Goal: Task Accomplishment & Management: Complete application form

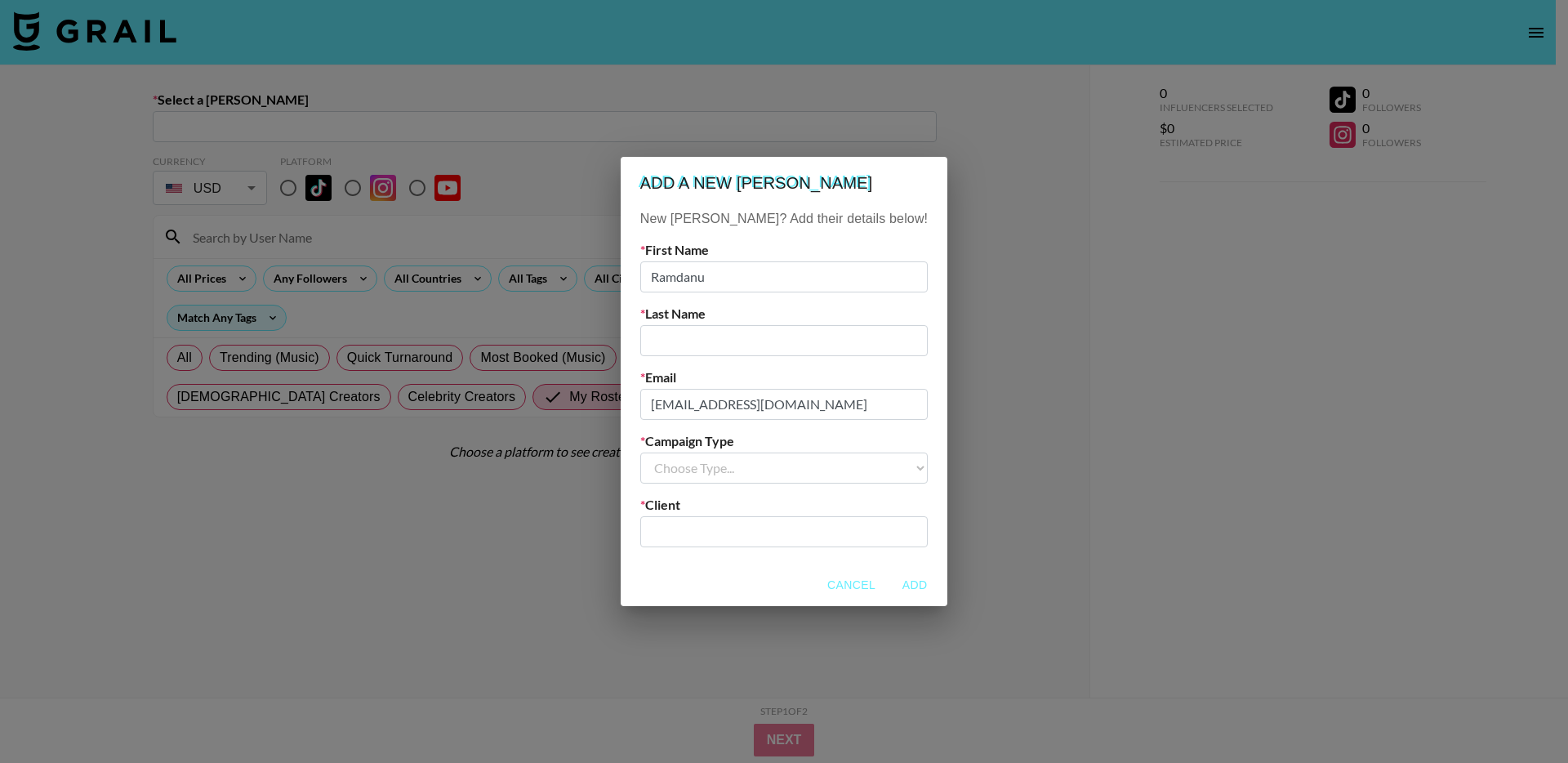
click at [779, 346] on input "text" at bounding box center [784, 341] width 287 height 31
click at [722, 276] on input "Ramdanu" at bounding box center [784, 277] width 287 height 31
paste input "Seno"
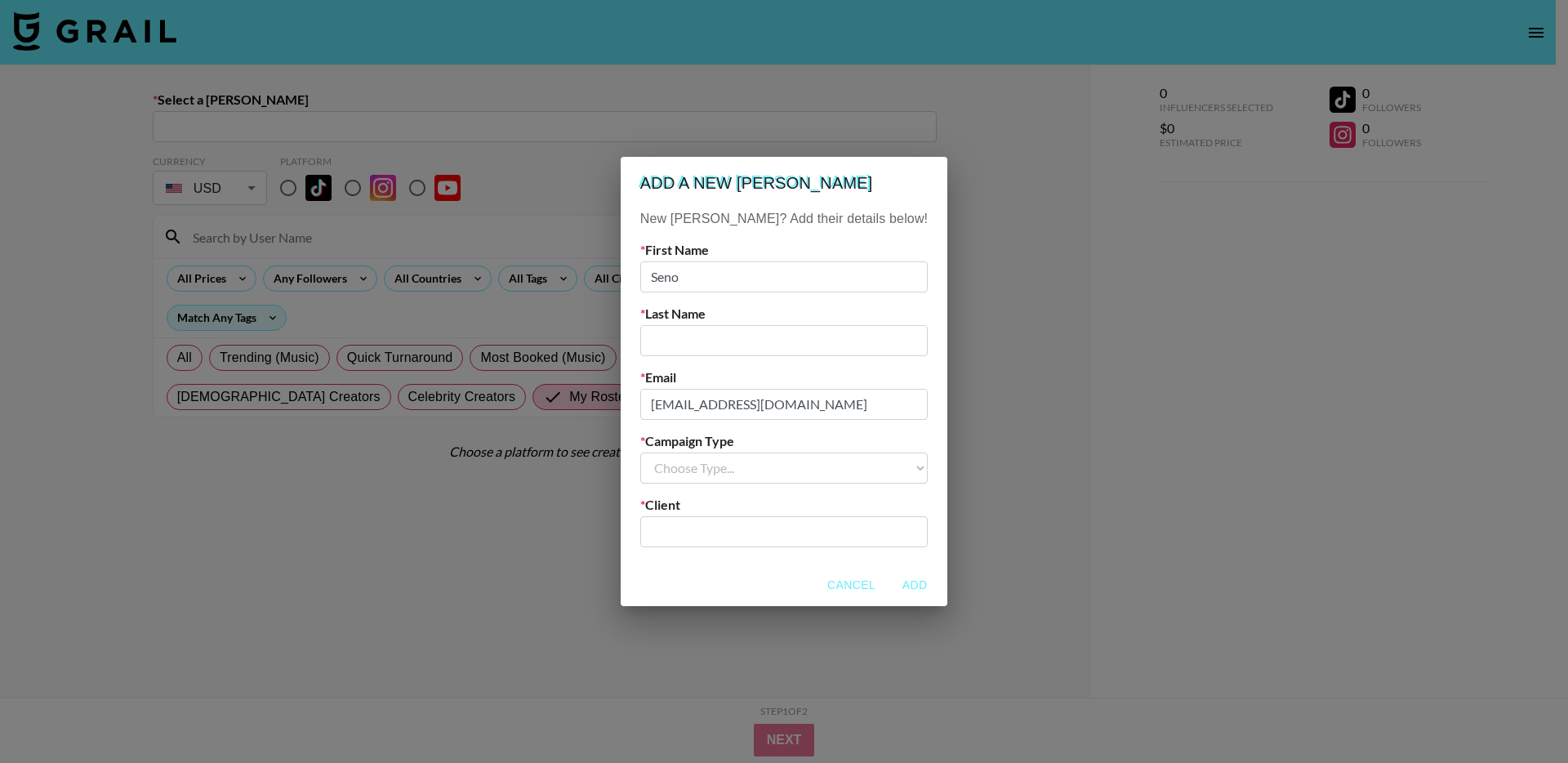
type input "Seno"
click at [737, 335] on input "text" at bounding box center [784, 341] width 287 height 31
type input "."
click at [743, 464] on select "Choose Type... Song Promos Brand Promos" at bounding box center [784, 468] width 287 height 31
select select "Brand"
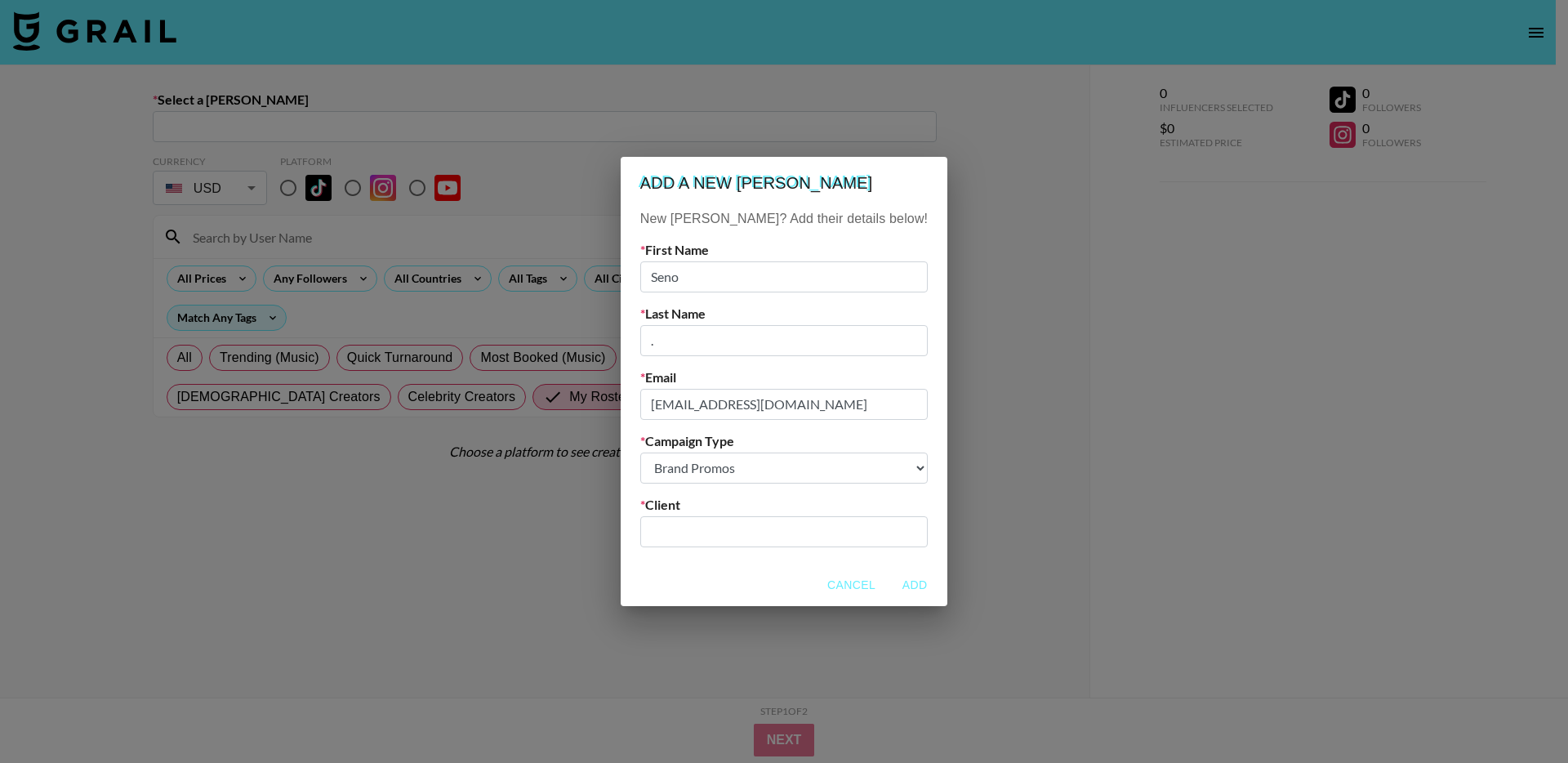
click at [673, 453] on select "Choose Type... Song Promos Brand Promos" at bounding box center [784, 468] width 287 height 31
click at [757, 535] on input "text" at bounding box center [784, 532] width 268 height 19
click at [745, 572] on li "Add New Client: "Viaim"" at bounding box center [784, 566] width 221 height 26
type input "Viaim"
click at [888, 584] on button "Add" at bounding box center [914, 585] width 52 height 30
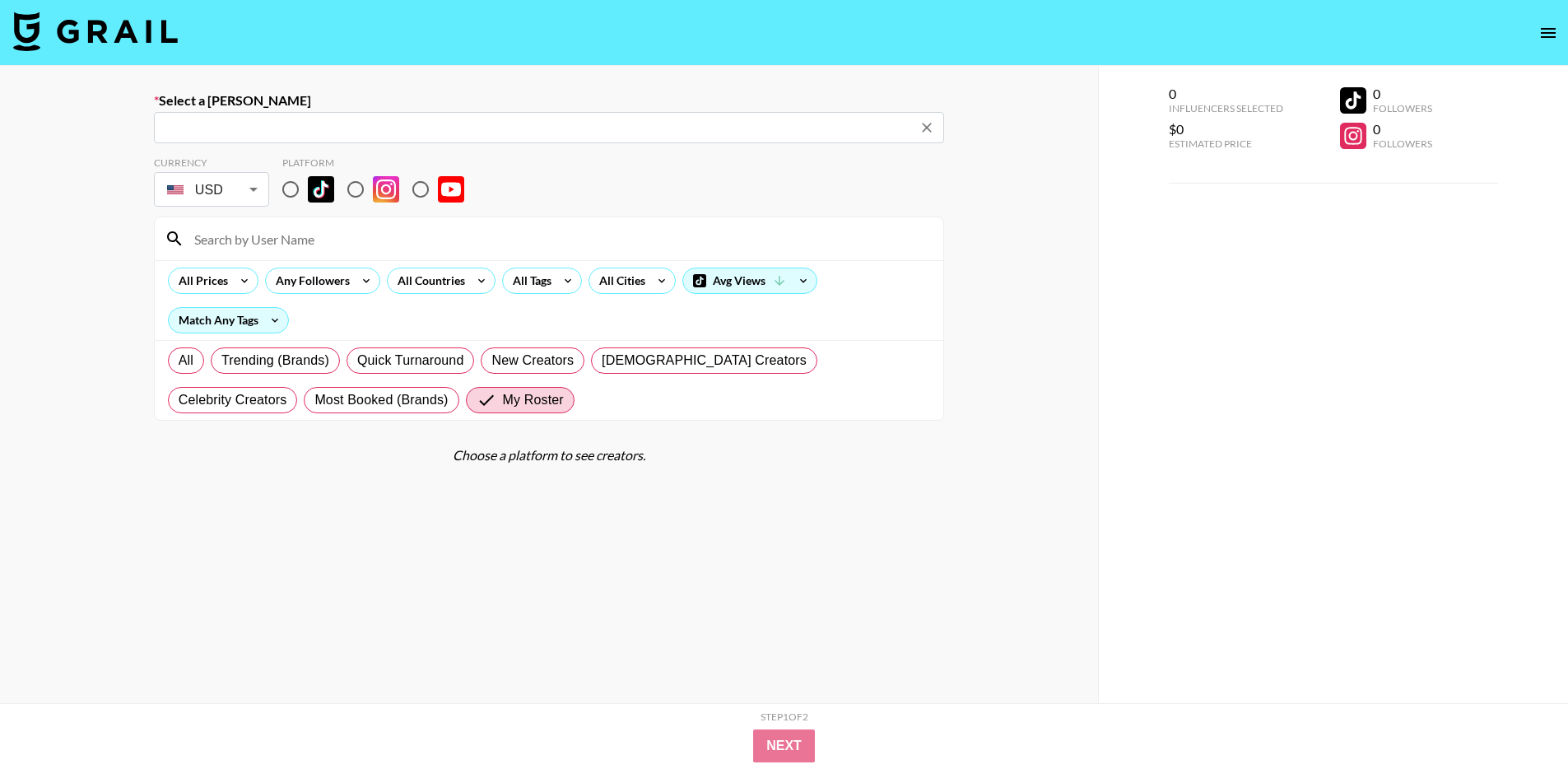
type input "[EMAIL_ADDRESS][DOMAIN_NAME]: Seno . -- Viaim -- eBa88BXty5hNNK5gIUV9rJdBdP23"
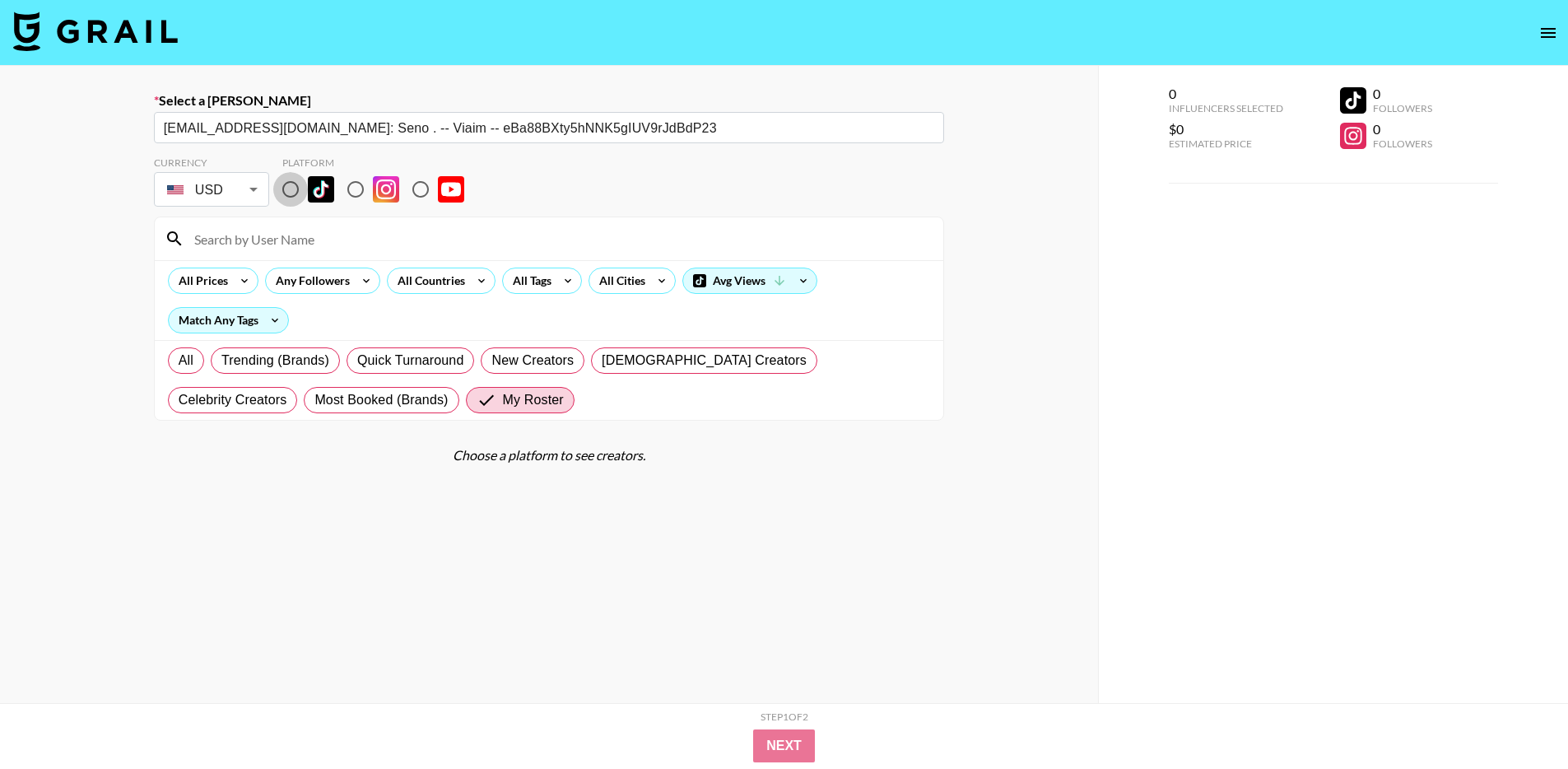
click at [289, 189] on input "radio" at bounding box center [290, 189] width 35 height 35
radio input "true"
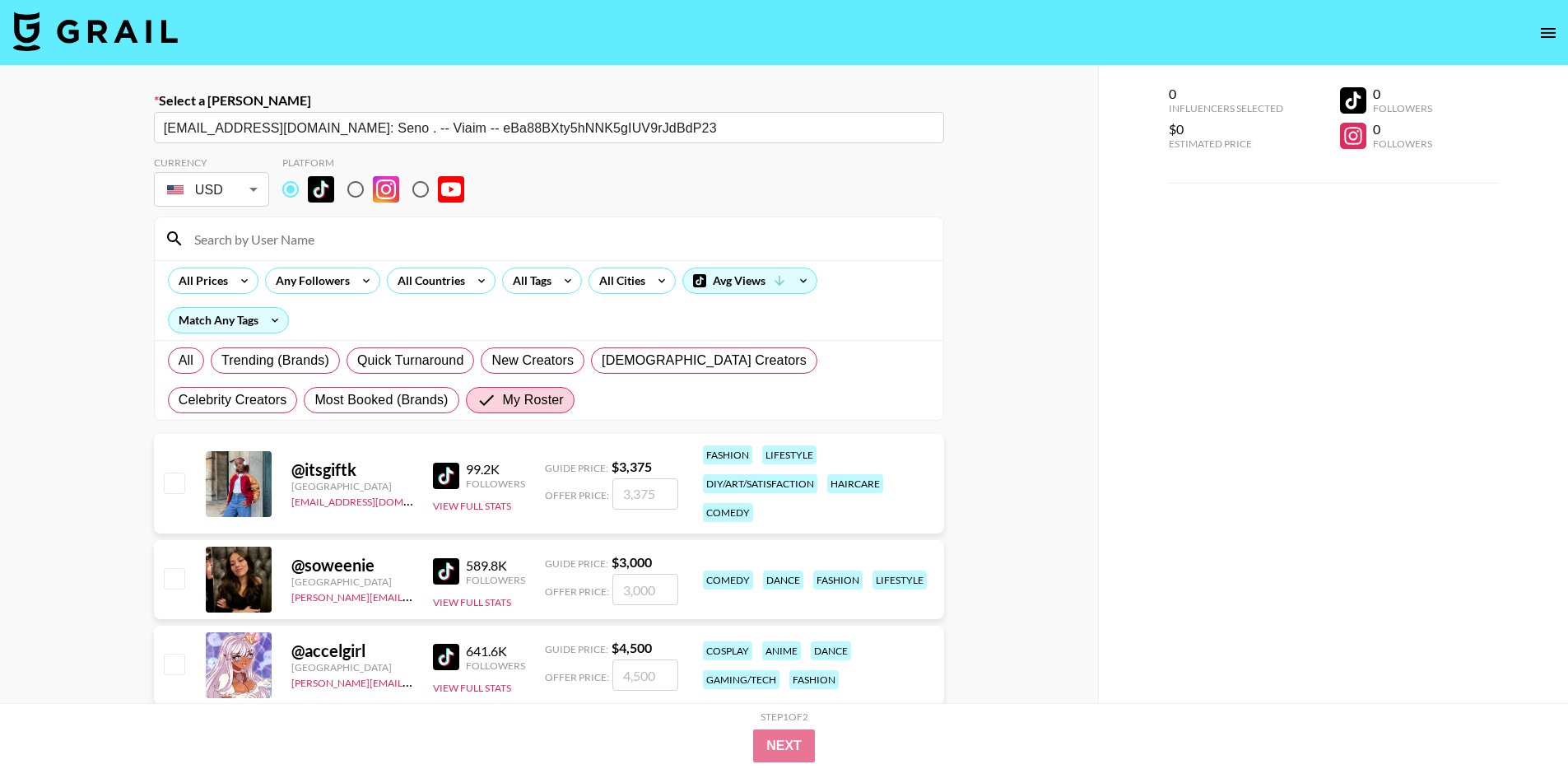
click at [332, 244] on input at bounding box center [558, 238] width 749 height 26
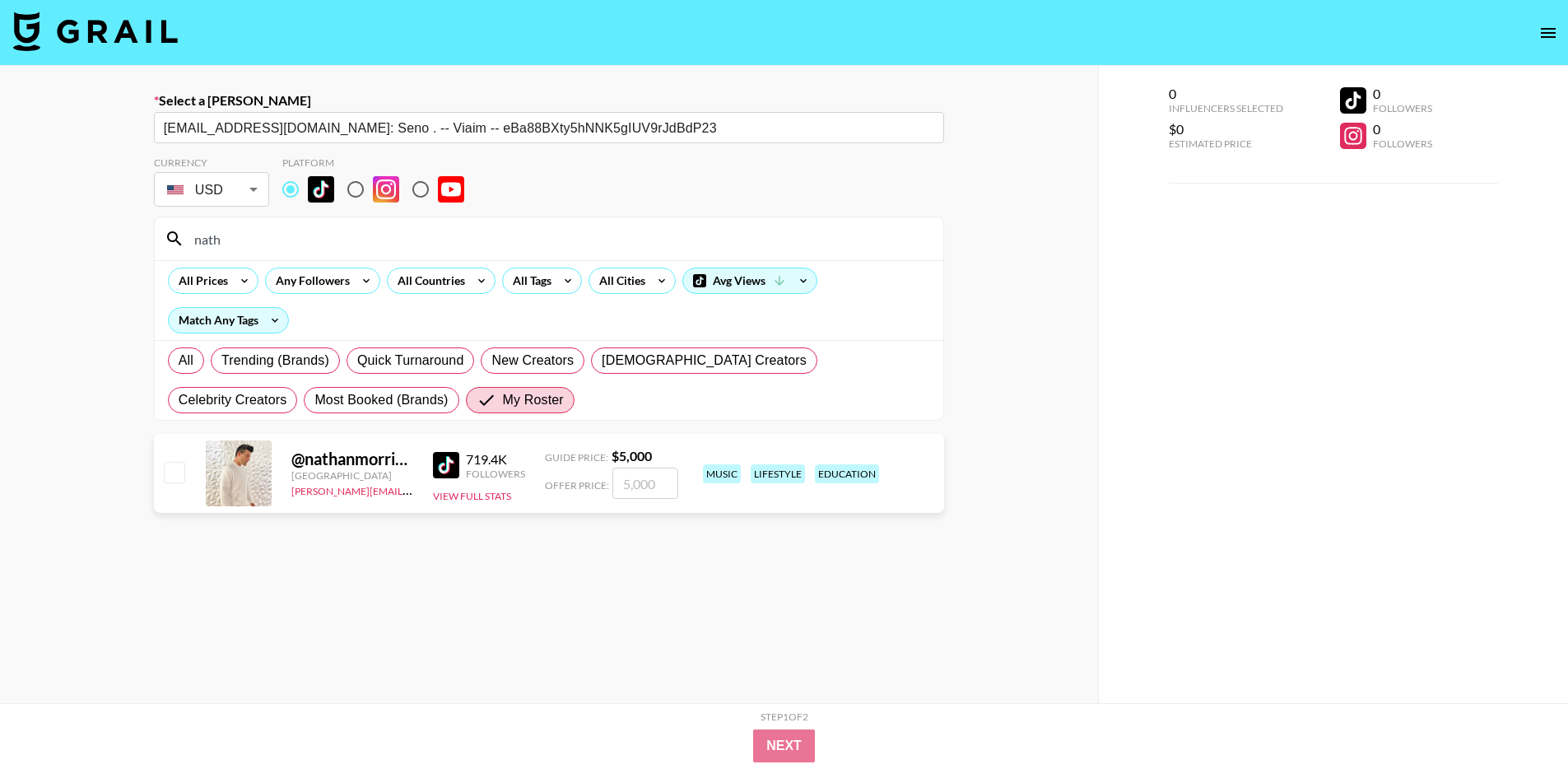
type input "nath"
click at [175, 470] on input "checkbox" at bounding box center [173, 472] width 20 height 20
checkbox input "true"
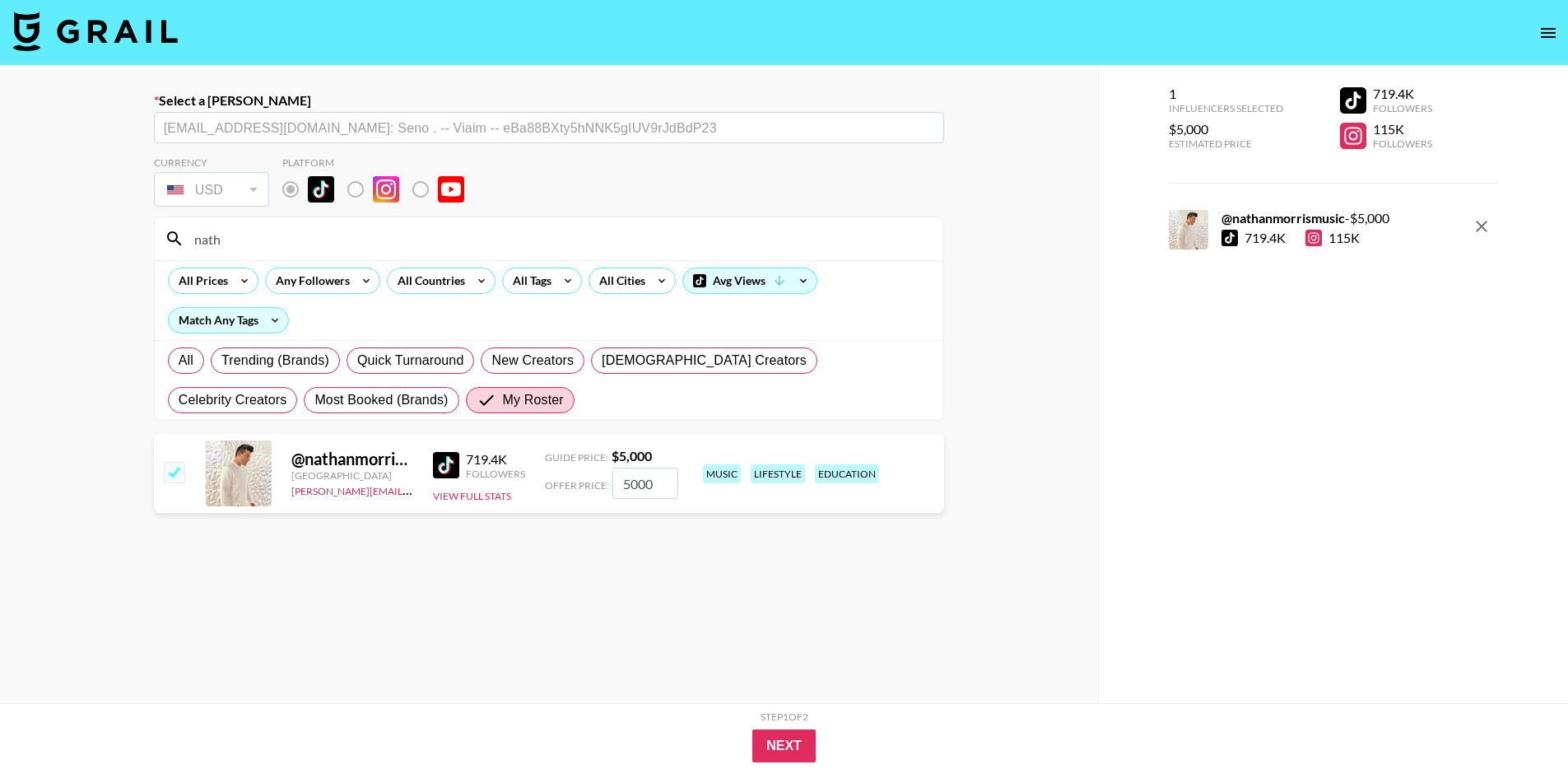
click at [645, 482] on input "5000" at bounding box center [645, 483] width 66 height 32
type input "350"
click at [789, 749] on button "Next" at bounding box center [784, 746] width 63 height 33
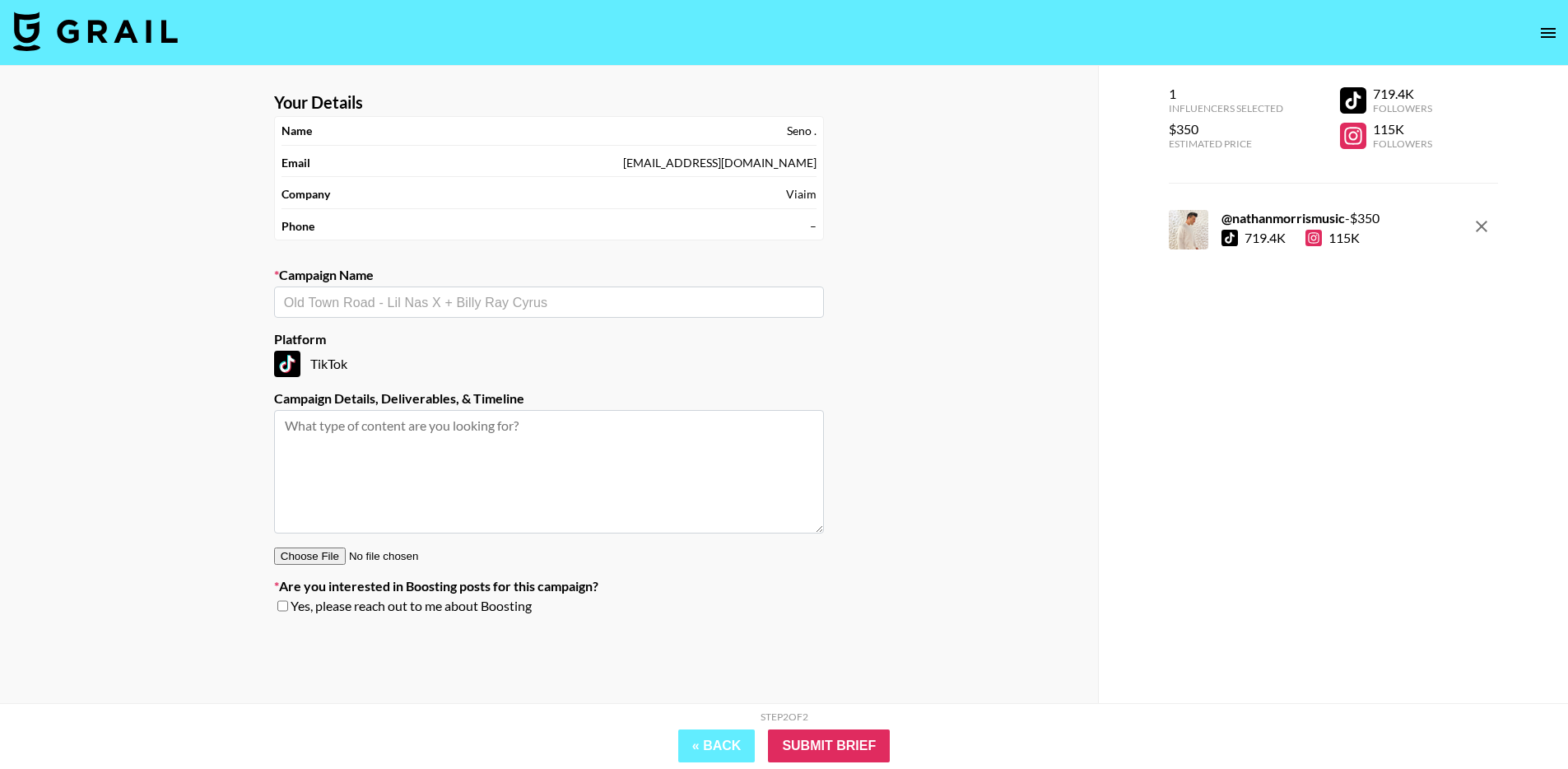
click at [424, 295] on input "text" at bounding box center [548, 303] width 530 height 19
click at [453, 329] on li "Add New Campaign: "Viaim x [PERSON_NAME]"" at bounding box center [549, 337] width 550 height 26
type input "Viaim x [PERSON_NAME]"
click at [483, 439] on textarea at bounding box center [549, 472] width 550 height 124
type textarea "1 video"
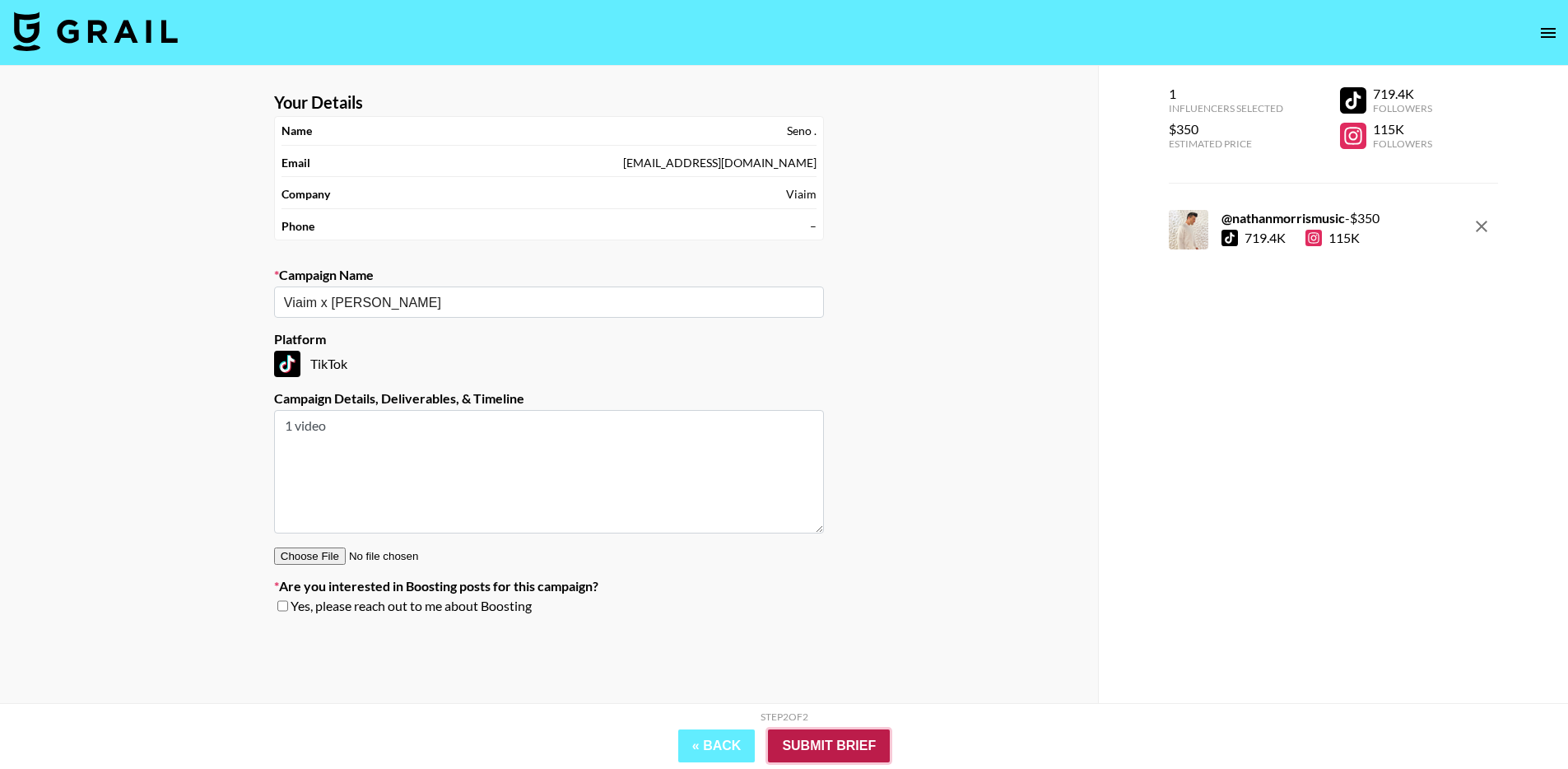
click at [870, 747] on input "Submit Brief" at bounding box center [828, 746] width 122 height 33
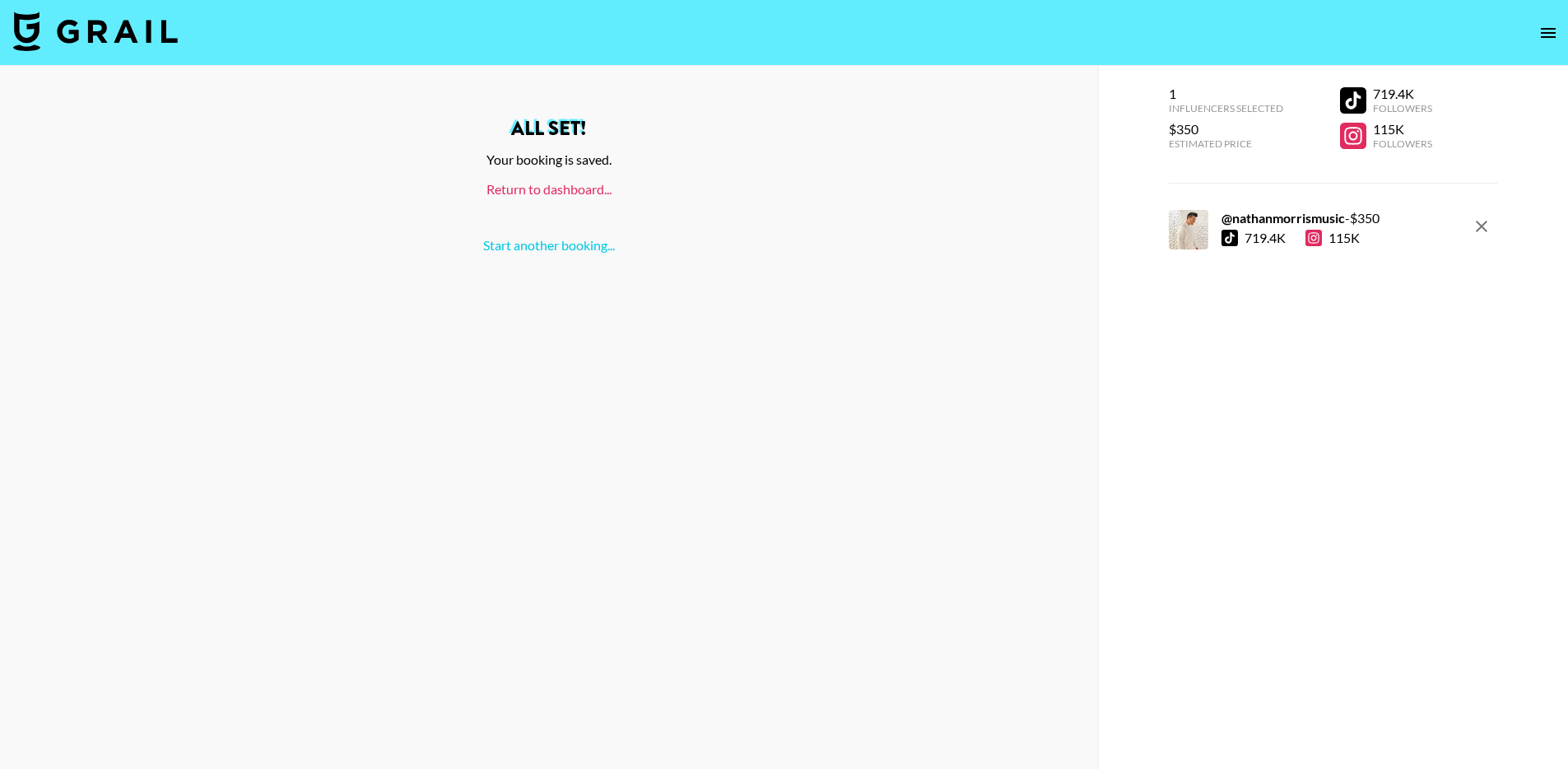
click at [499, 192] on link "Return to dashboard..." at bounding box center [549, 189] width 126 height 15
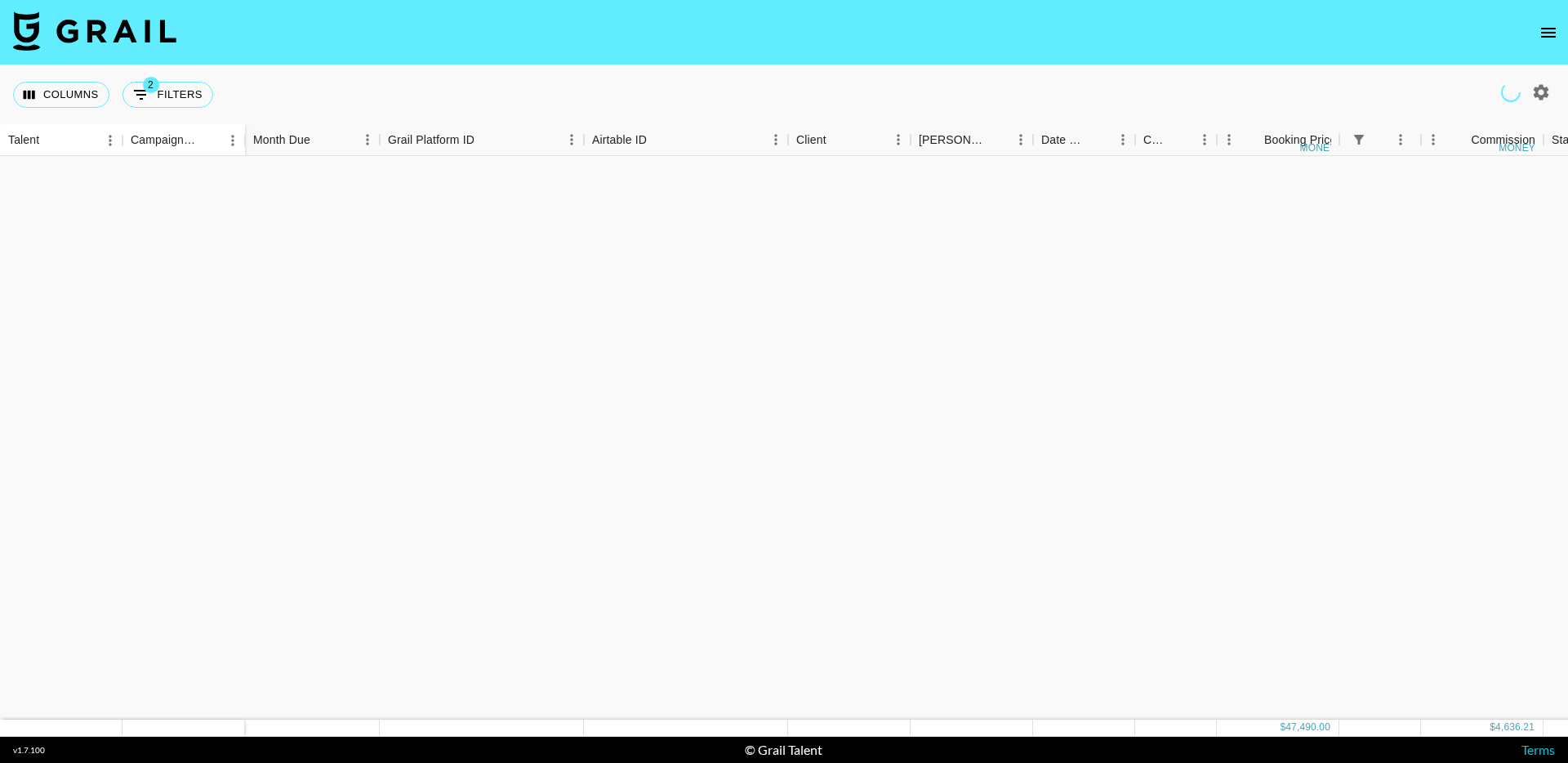
scroll to position [867, 0]
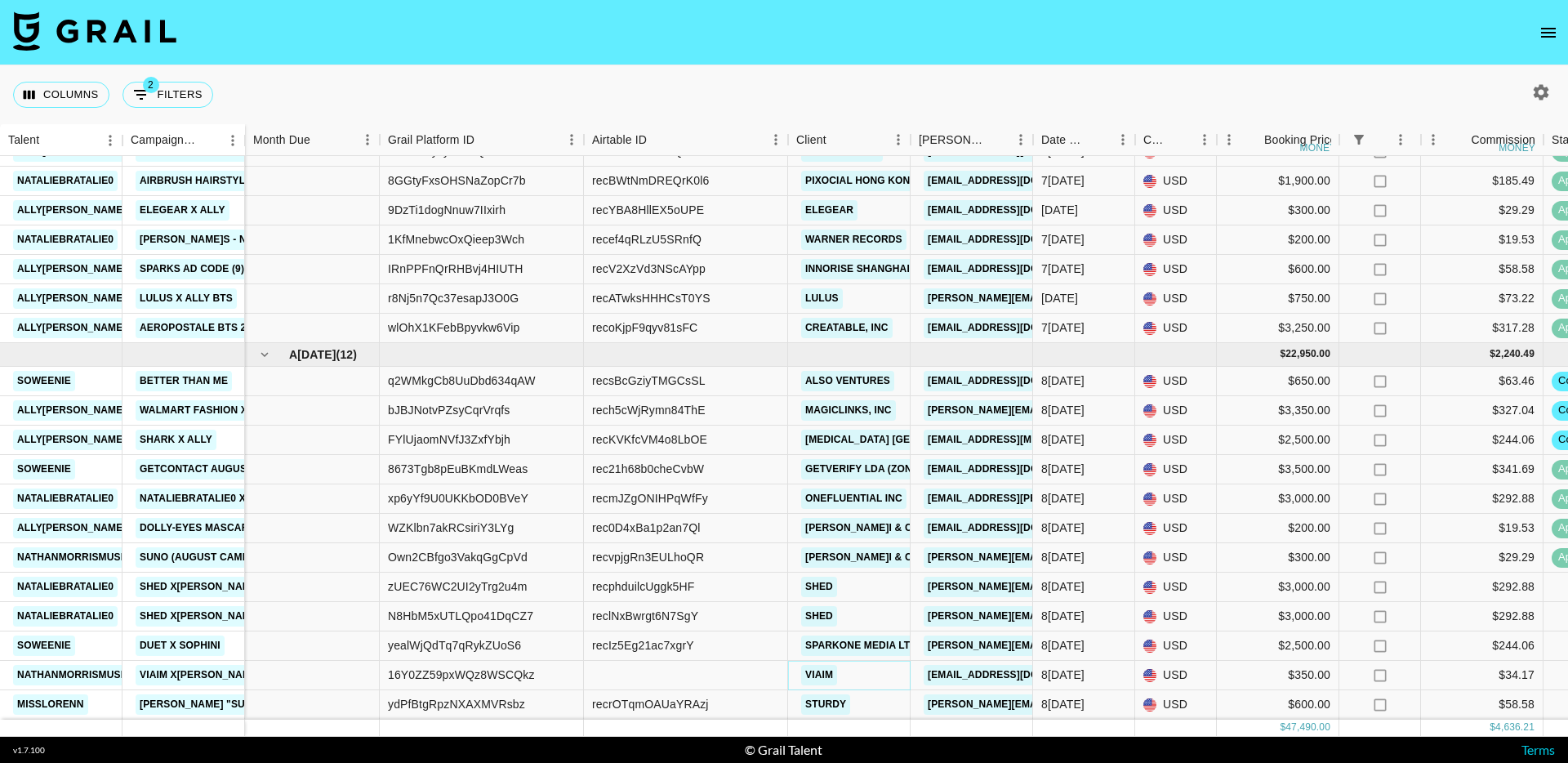
click at [817, 665] on link "Viaim" at bounding box center [819, 675] width 36 height 20
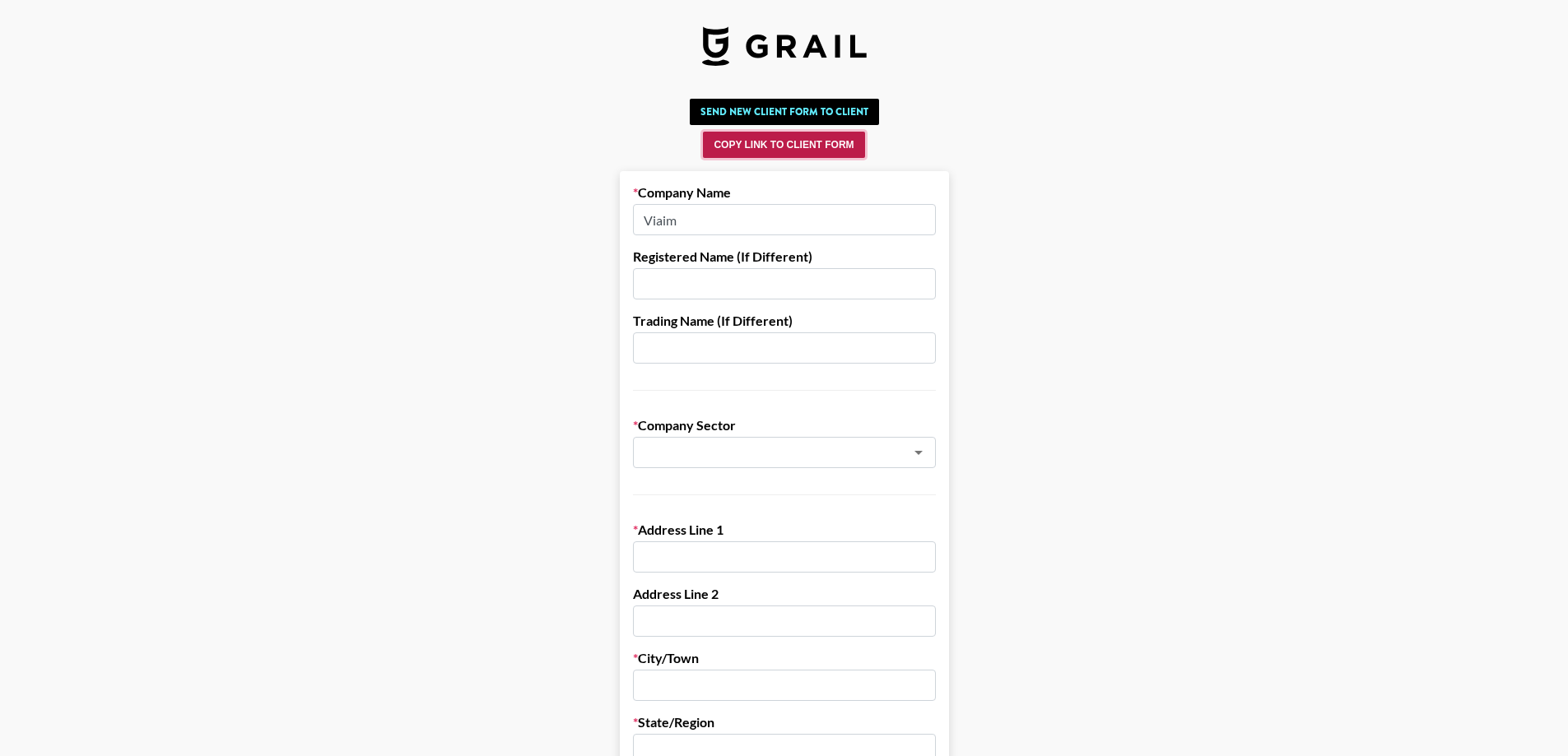
click at [759, 143] on button "Copy Link to Client Form" at bounding box center [783, 144] width 161 height 26
